Goal: Task Accomplishment & Management: Use online tool/utility

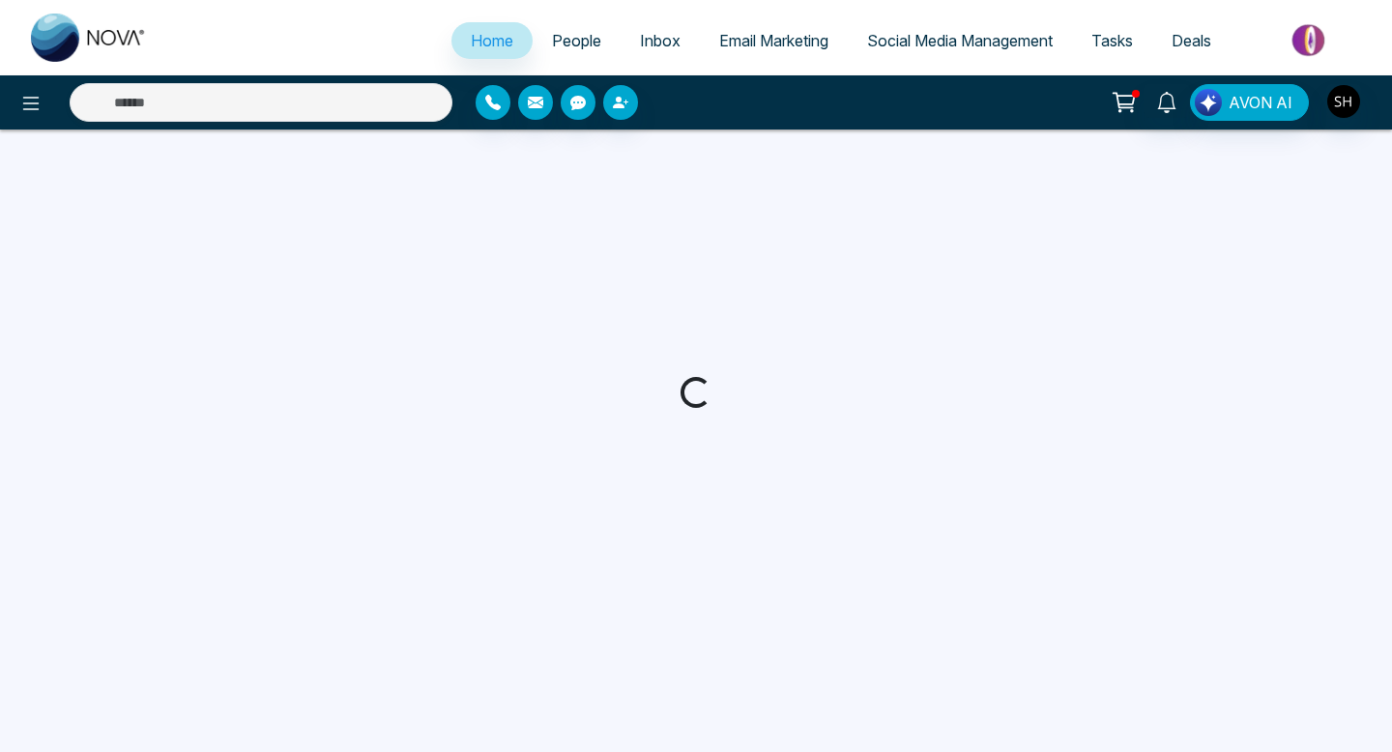
select select "*"
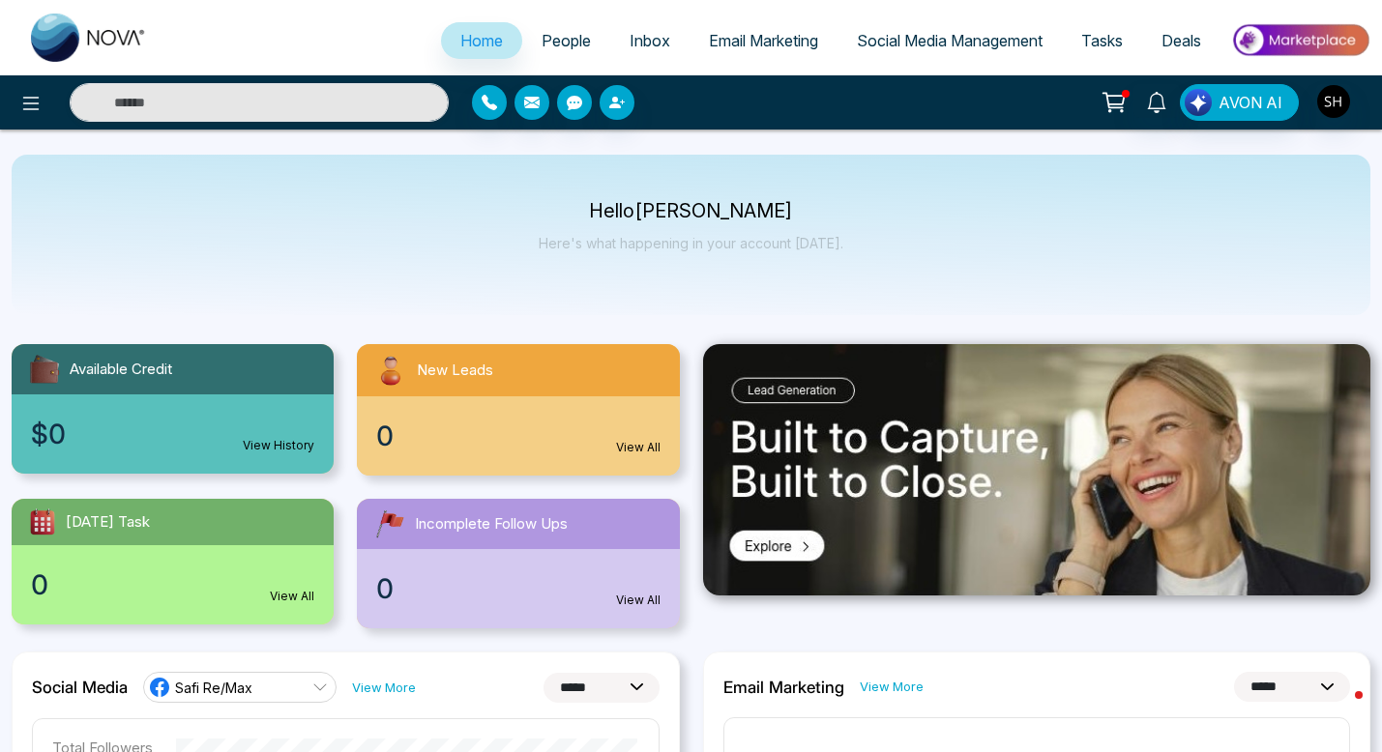
click at [908, 40] on span "Social Media Management" at bounding box center [950, 40] width 186 height 19
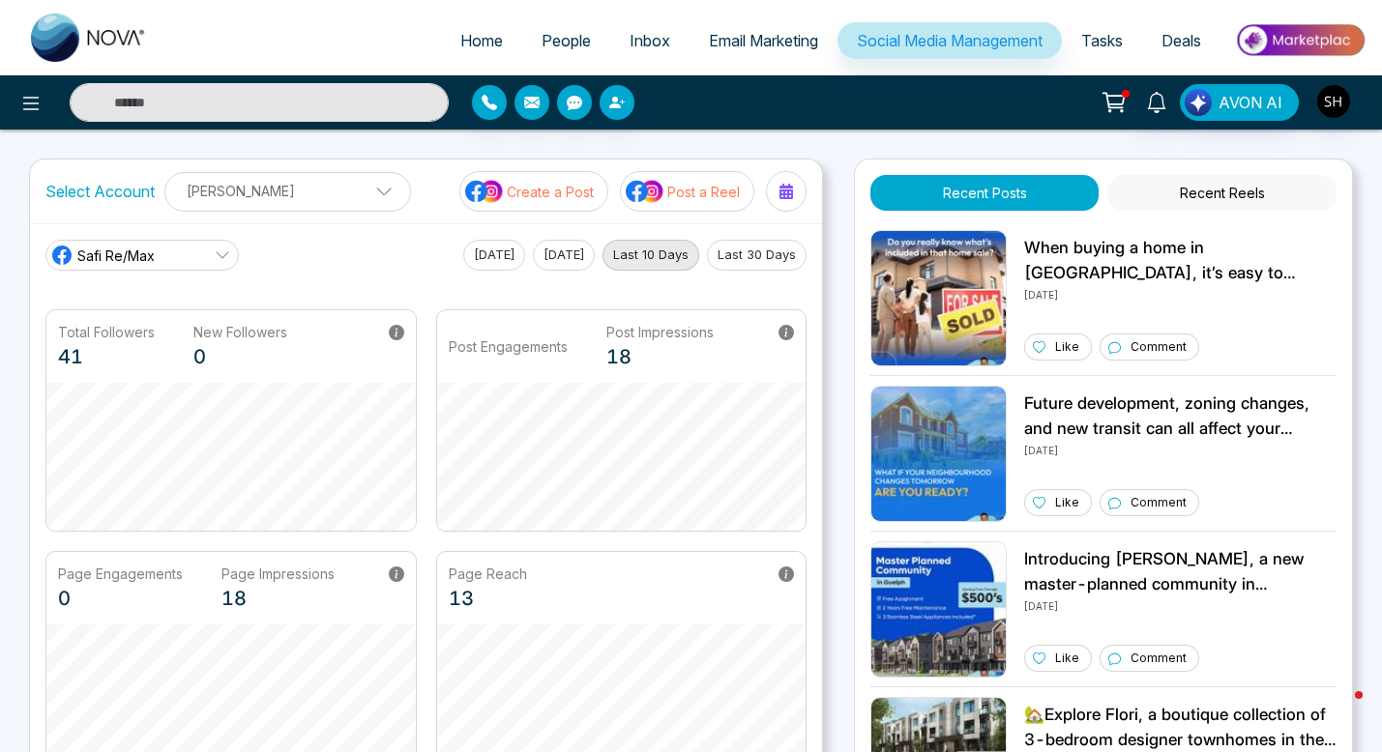
click at [579, 194] on p "Create a Post" at bounding box center [550, 192] width 87 height 20
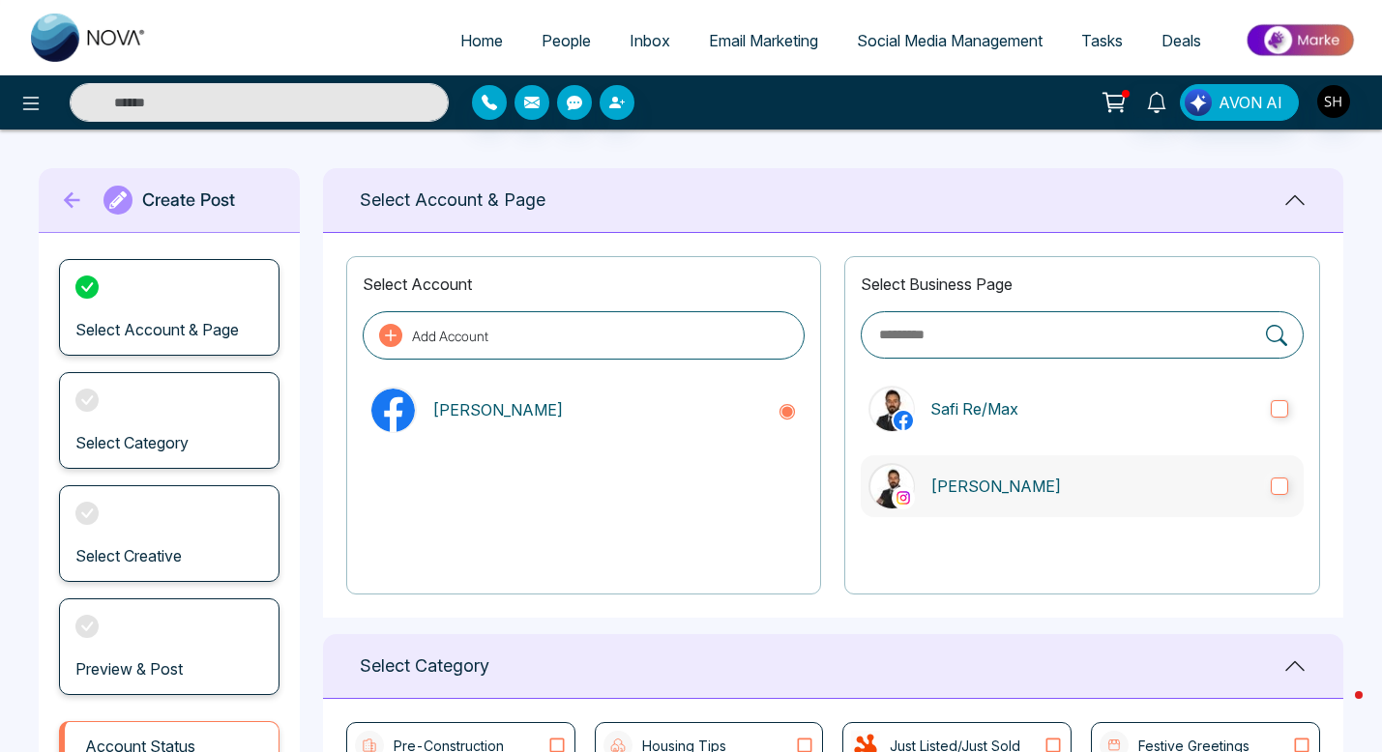
click at [1286, 475] on label "[PERSON_NAME]" at bounding box center [1082, 486] width 443 height 62
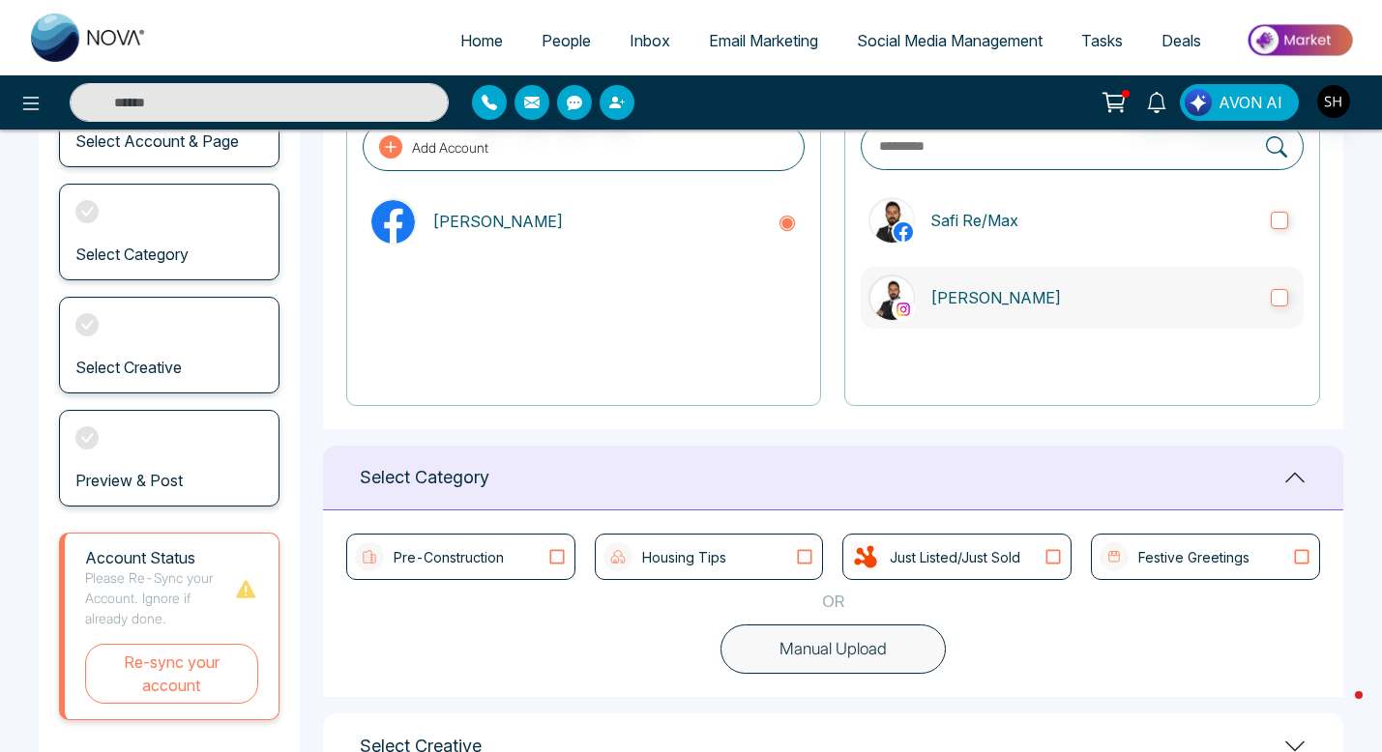
scroll to position [333, 0]
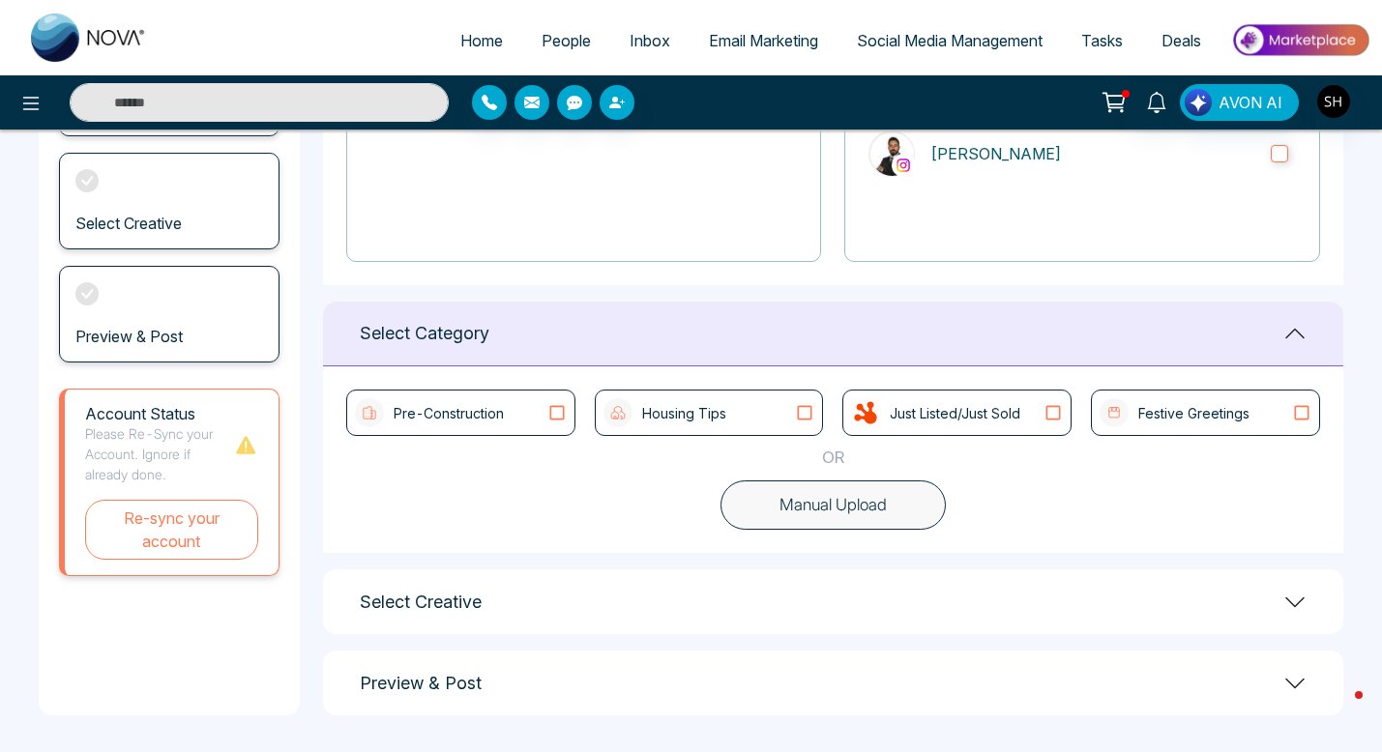
click at [811, 410] on icon at bounding box center [805, 413] width 15 height 15
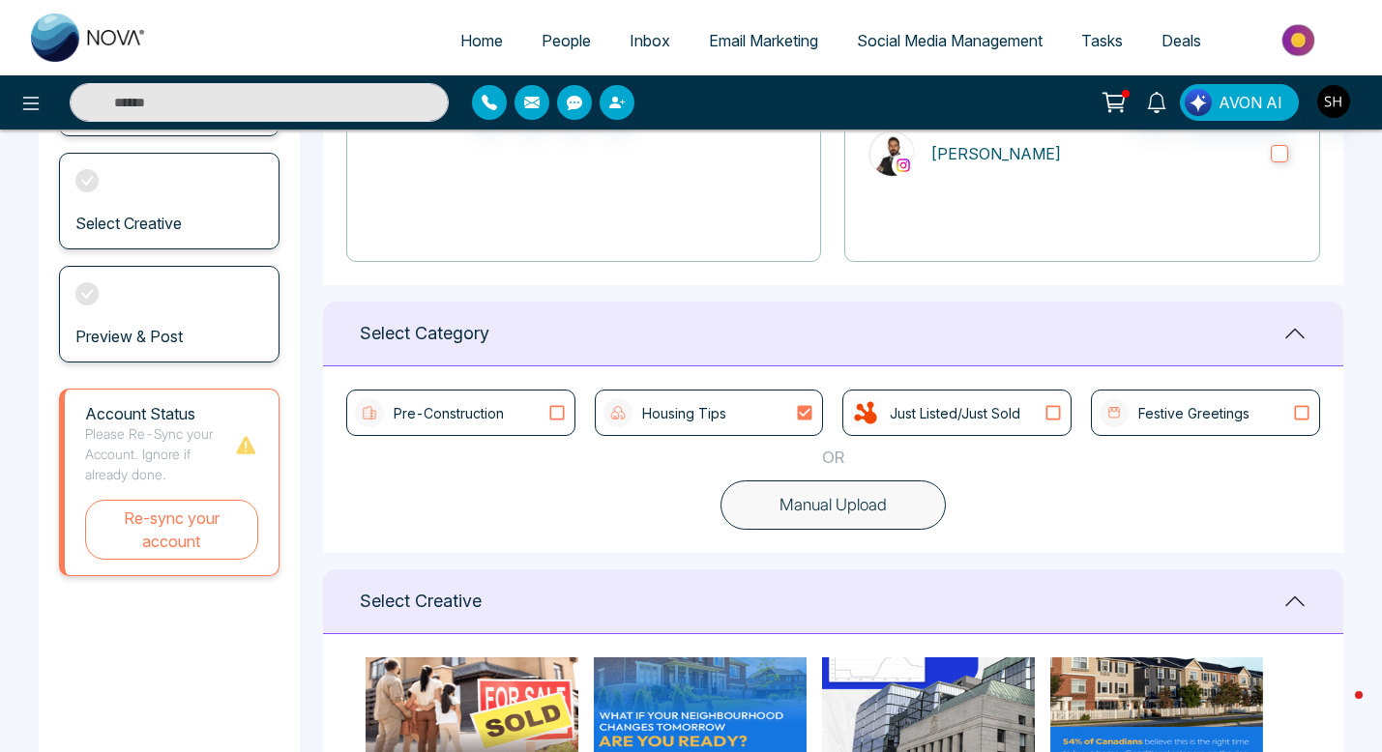
scroll to position [90, 0]
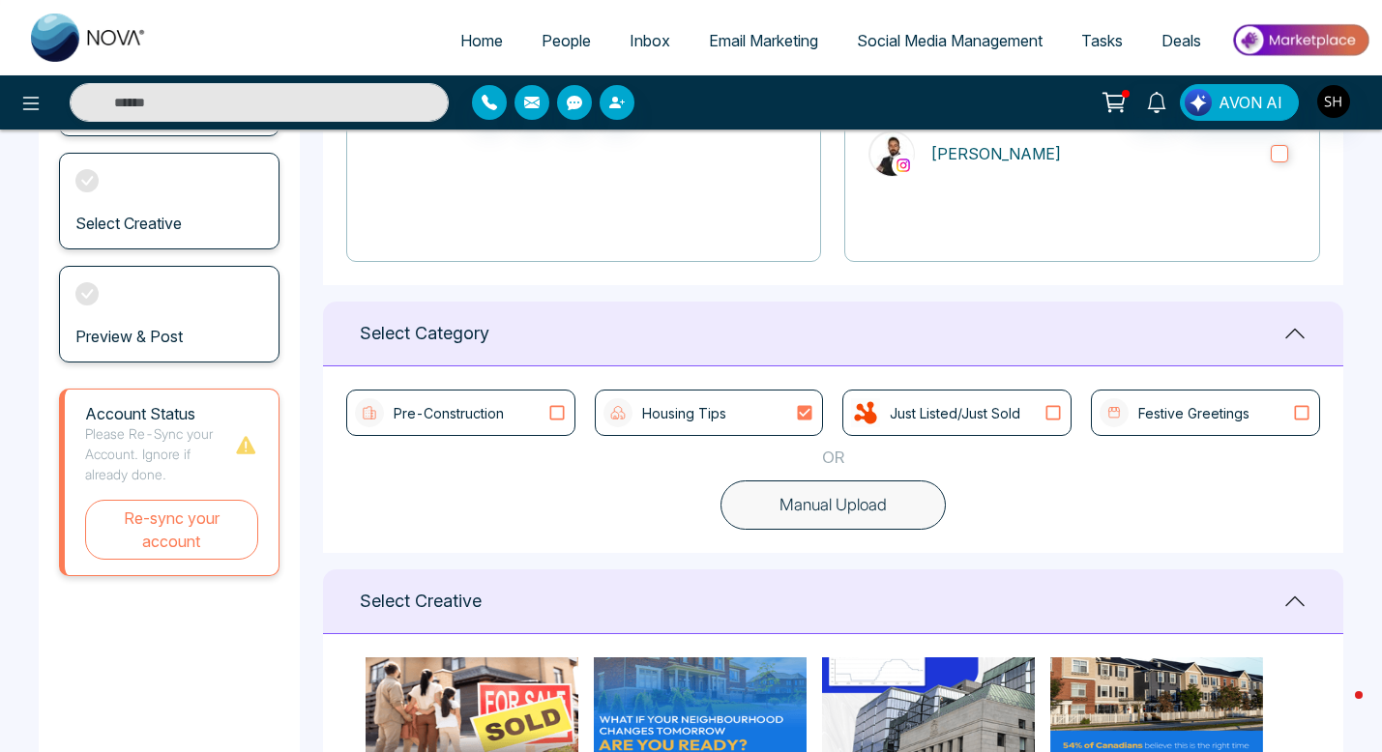
click at [551, 539] on div "Pre-Construction Housing Tips Just Listed/Just Sold Festive Greetings OR Manual…" at bounding box center [833, 459] width 1020 height 187
